Goal: Check status: Check status

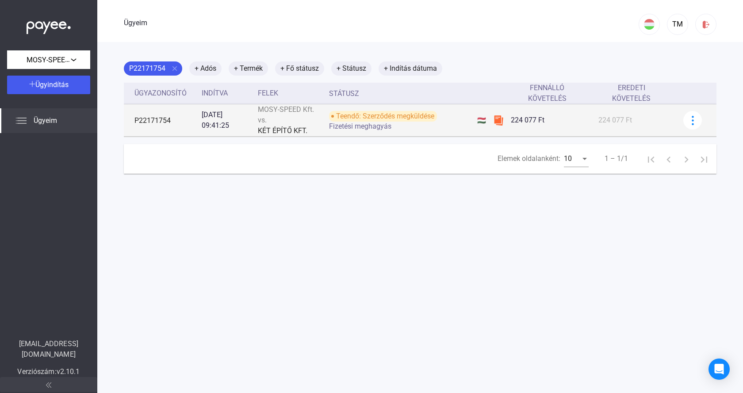
click at [458, 126] on div "Fizetési meghagyás" at bounding box center [399, 126] width 141 height 7
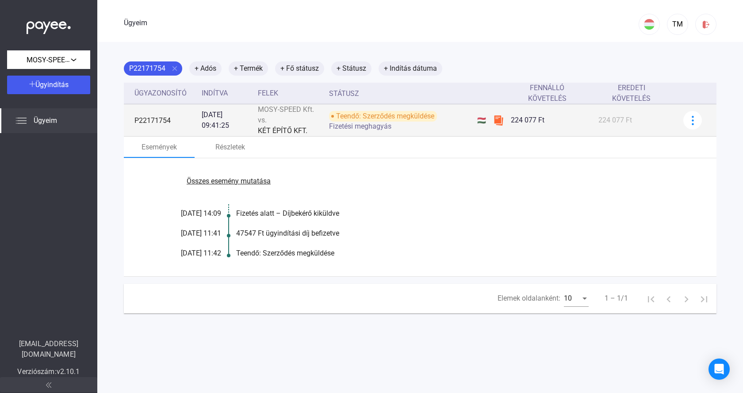
click at [458, 126] on div "Fizetési meghagyás" at bounding box center [399, 126] width 141 height 7
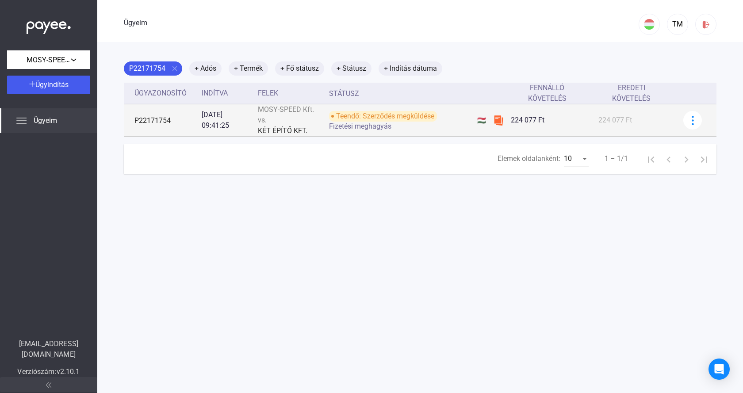
click at [396, 116] on font "Teendő: Szerződés megküldése" at bounding box center [385, 116] width 98 height 8
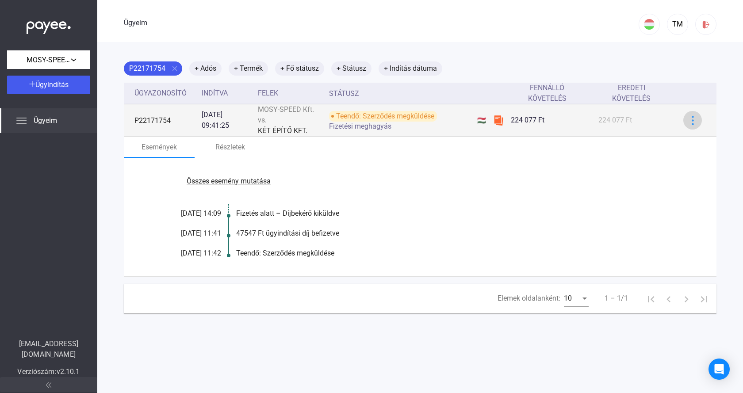
click at [686, 120] on div at bounding box center [692, 120] width 13 height 9
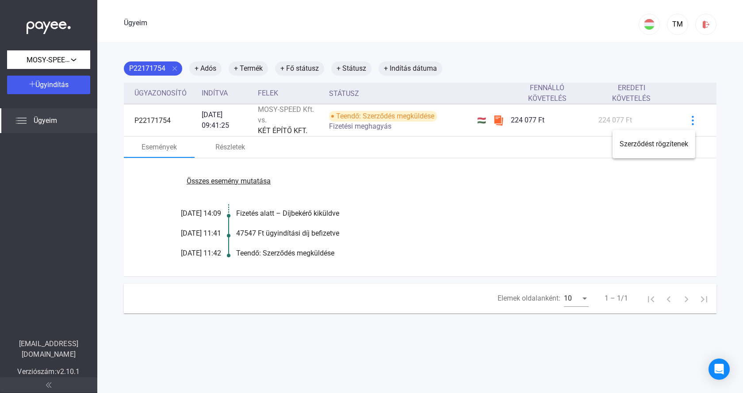
click at [586, 126] on div at bounding box center [371, 196] width 743 height 393
click at [226, 144] on font "Részletek" at bounding box center [231, 147] width 30 height 8
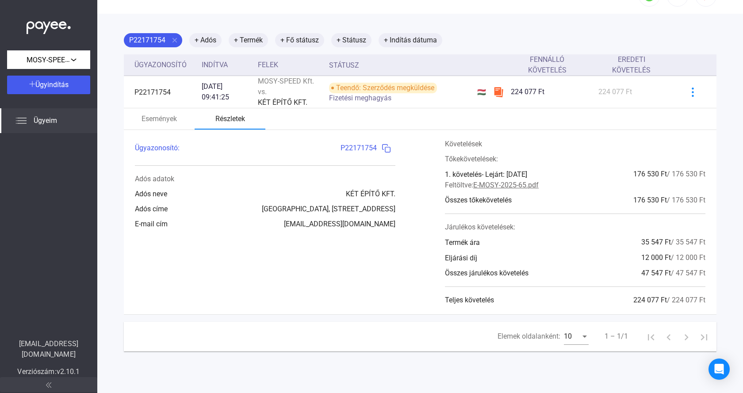
scroll to position [42, 0]
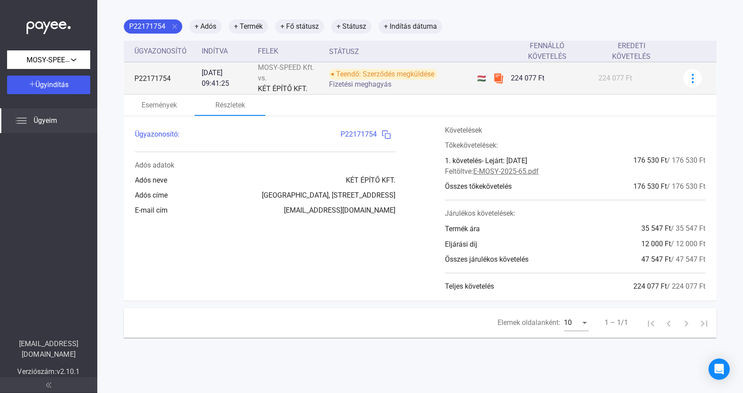
click at [353, 78] on font "Teendő: Szerződés megküldése" at bounding box center [385, 74] width 98 height 8
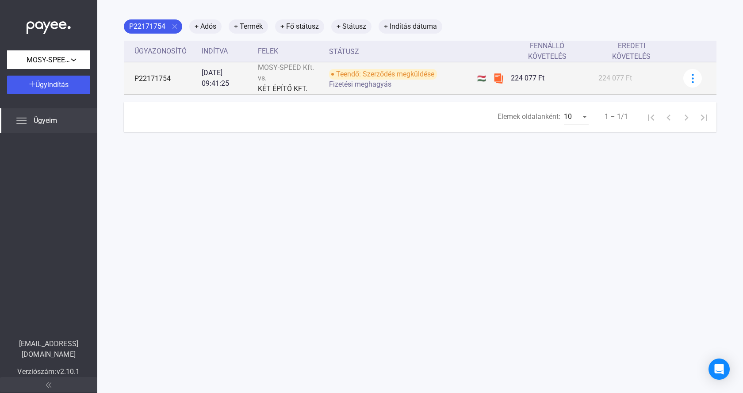
click at [353, 78] on font "Teendő: Szerződés megküldése" at bounding box center [385, 74] width 98 height 8
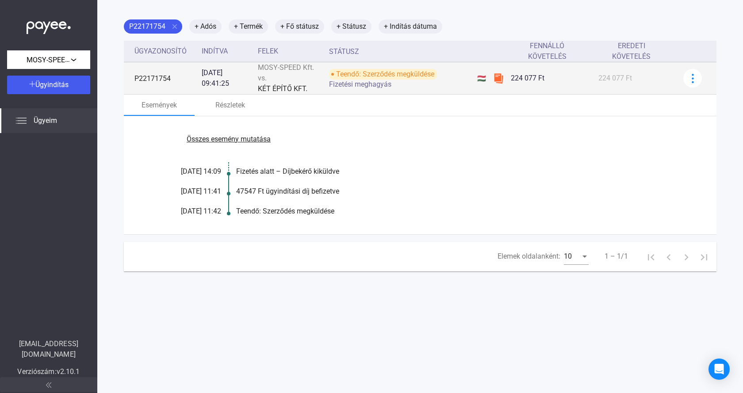
click at [357, 90] on span "Fizetési meghagyás" at bounding box center [360, 84] width 62 height 11
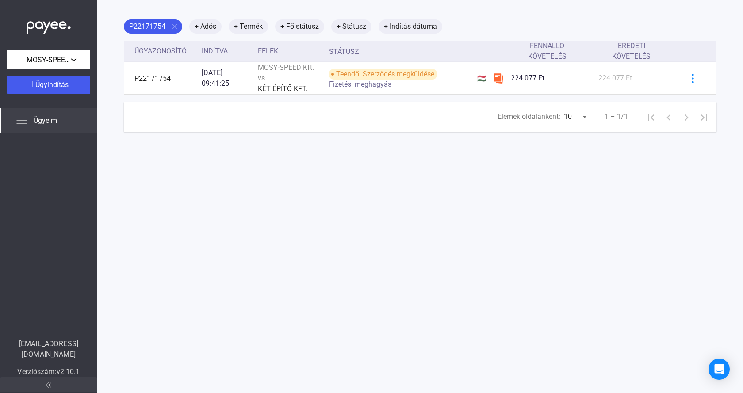
drag, startPoint x: 513, startPoint y: 77, endPoint x: 443, endPoint y: 158, distance: 107.3
click at [443, 158] on main "P22171754 close + Adós + Termék + Fő státusz + Státusz + Indítás dátuma Ügyazon…" at bounding box center [420, 196] width 646 height 393
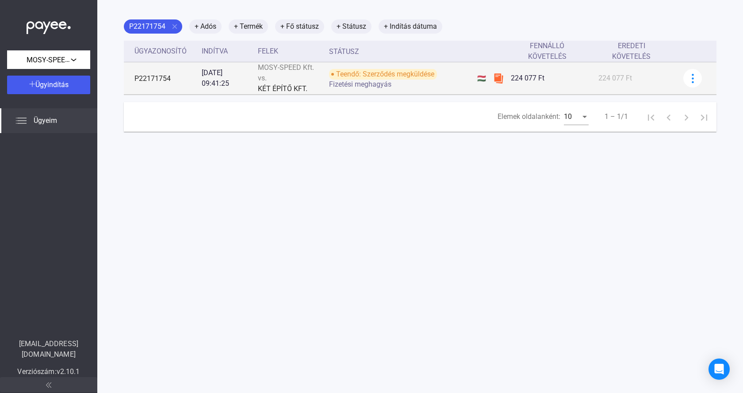
scroll to position [0, 0]
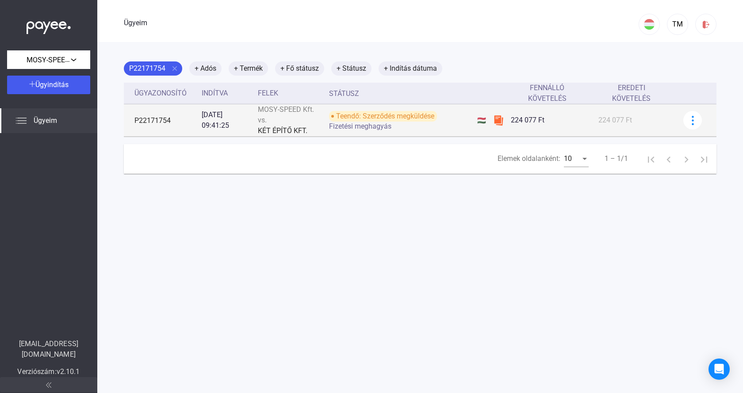
click at [405, 118] on font "Teendő: Szerződés megküldése" at bounding box center [385, 116] width 98 height 8
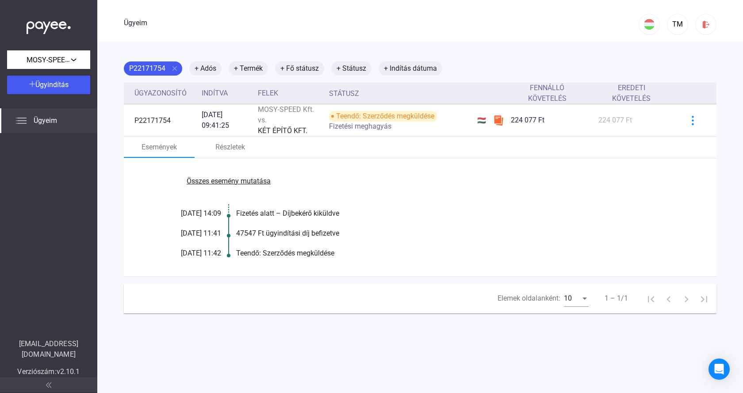
click at [49, 117] on font "Ügyeim" at bounding box center [45, 120] width 23 height 8
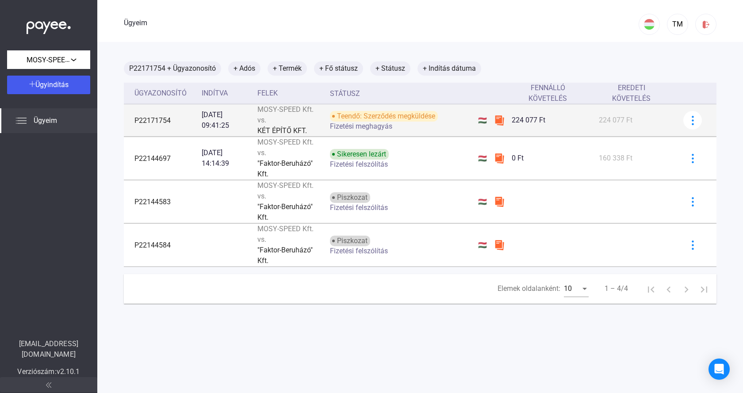
click at [484, 128] on td "🇭🇺" at bounding box center [483, 120] width 16 height 32
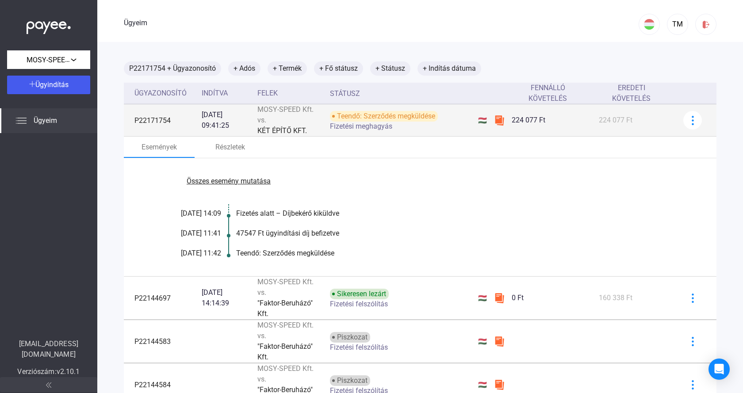
click at [239, 117] on div "[DATE] 09:41:25" at bounding box center [226, 120] width 49 height 21
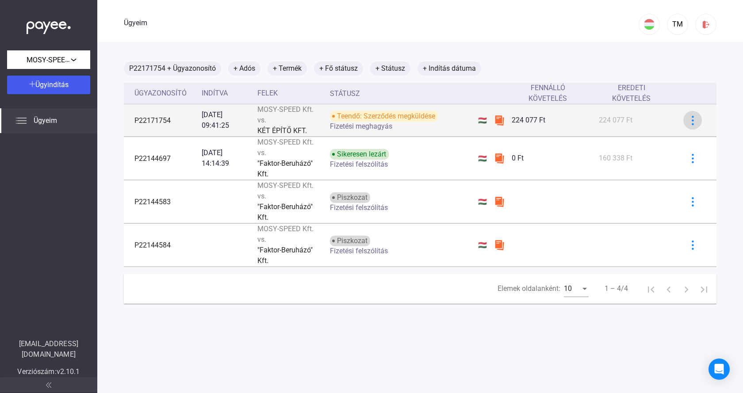
click at [676, 119] on td at bounding box center [696, 120] width 41 height 32
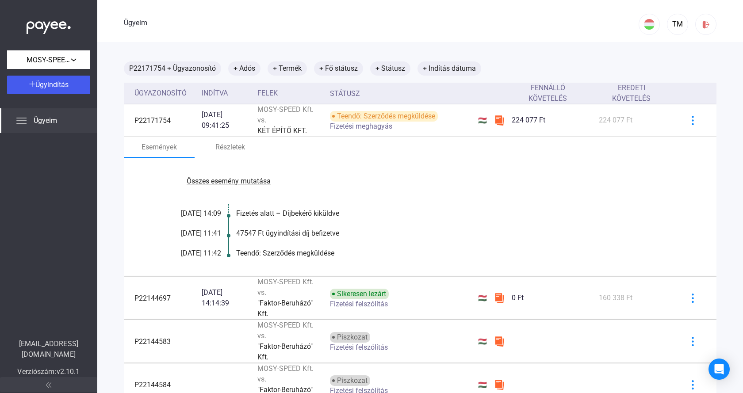
click at [253, 255] on font "Teendő: Szerződés megküldése" at bounding box center [285, 253] width 98 height 8
click at [257, 258] on font "Teendő: Szerződés megküldése" at bounding box center [285, 253] width 98 height 8
click at [256, 257] on font "Teendő: Szerződés megküldése" at bounding box center [285, 253] width 98 height 8
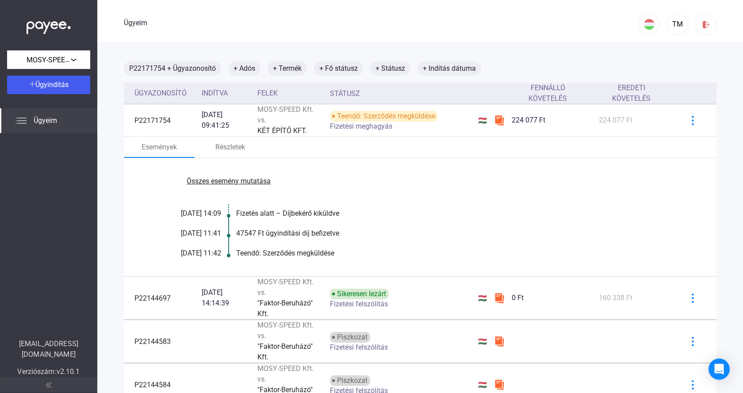
click at [208, 237] on font "[DATE] 11:41" at bounding box center [201, 233] width 40 height 8
click at [184, 229] on div "[DATE] 11:41" at bounding box center [194, 233] width 53 height 11
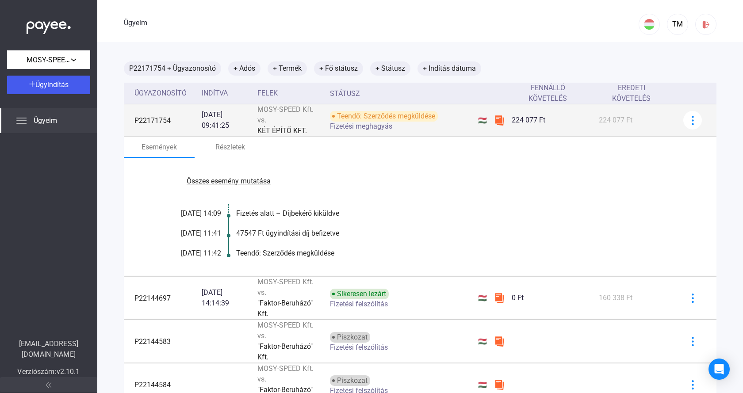
click at [424, 133] on td "Teendő: Szerződés megküldése Fizetési meghagyás" at bounding box center [401, 120] width 148 height 32
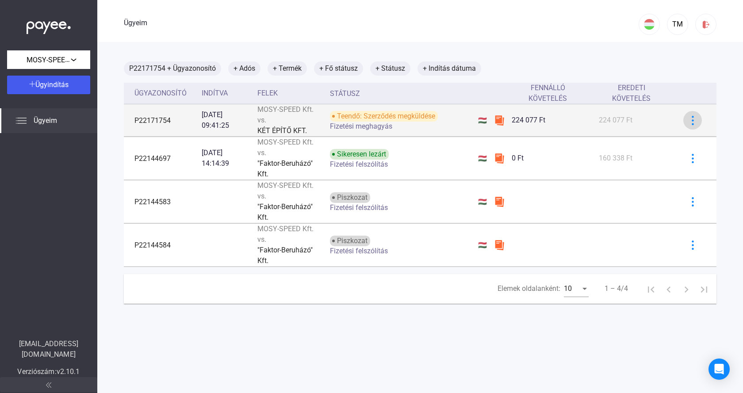
click at [684, 127] on button at bounding box center [693, 120] width 19 height 19
